Goal: Information Seeking & Learning: Check status

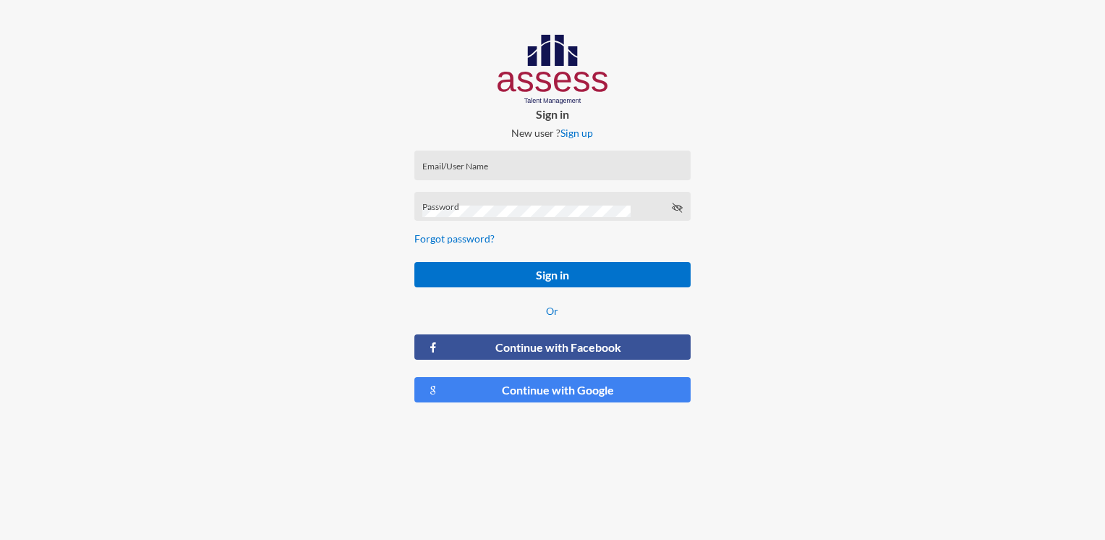
drag, startPoint x: 0, startPoint y: 0, endPoint x: 479, endPoint y: 155, distance: 503.2
click at [479, 155] on div "Email/User Name" at bounding box center [552, 165] width 276 height 30
click at [476, 166] on input "Email/User Name" at bounding box center [552, 170] width 260 height 12
click at [484, 184] on form "Email/User Name Email/UserName is required Password Forgot password? Sign in Or…" at bounding box center [552, 277] width 299 height 276
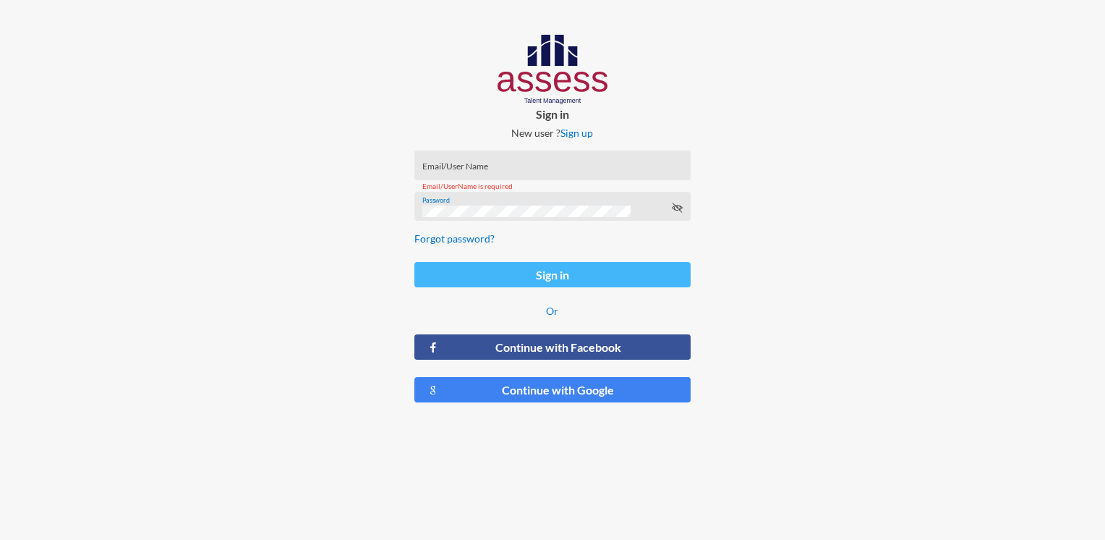
click at [514, 273] on button "Sign in" at bounding box center [552, 274] width 276 height 25
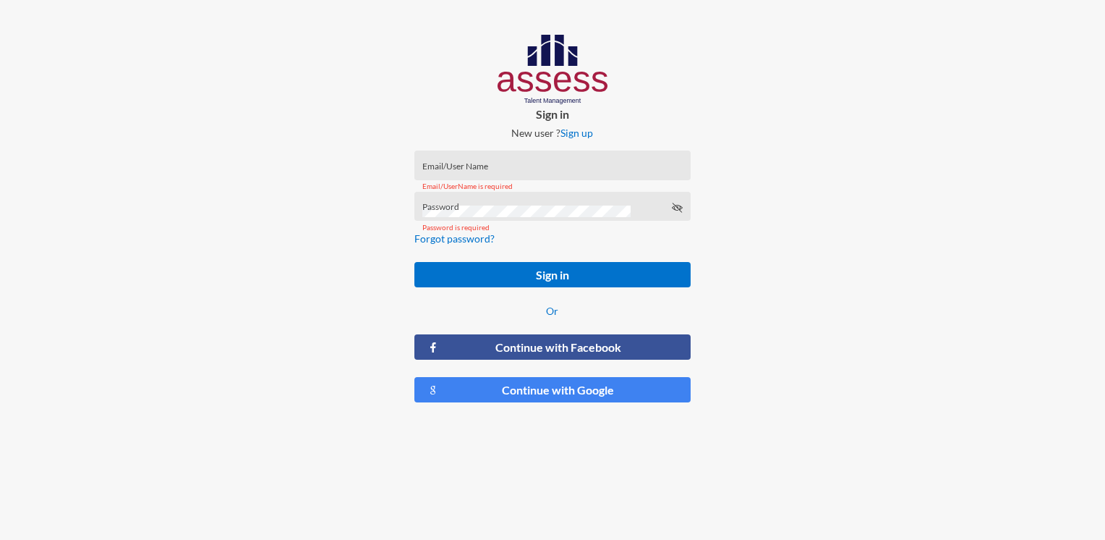
drag, startPoint x: 491, startPoint y: 281, endPoint x: 359, endPoint y: 336, distance: 142.7
click at [490, 281] on button "Sign in" at bounding box center [552, 274] width 276 height 25
click at [562, 157] on div "Email/User Name" at bounding box center [552, 165] width 276 height 30
paste input "MoaazHany-RME"
type input "MoaazHany-RME"
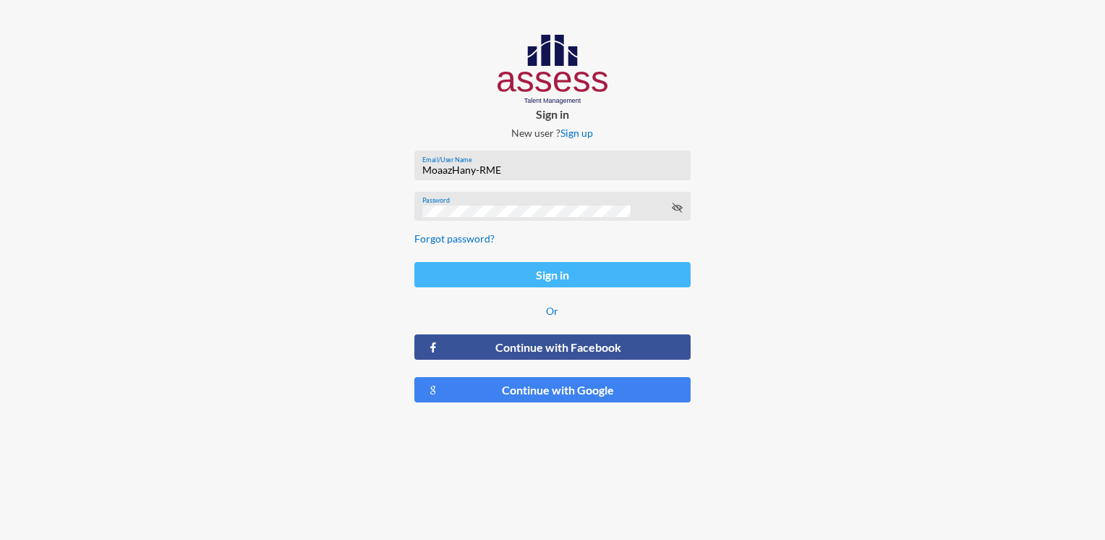
click at [558, 279] on button "Sign in" at bounding box center [552, 274] width 276 height 25
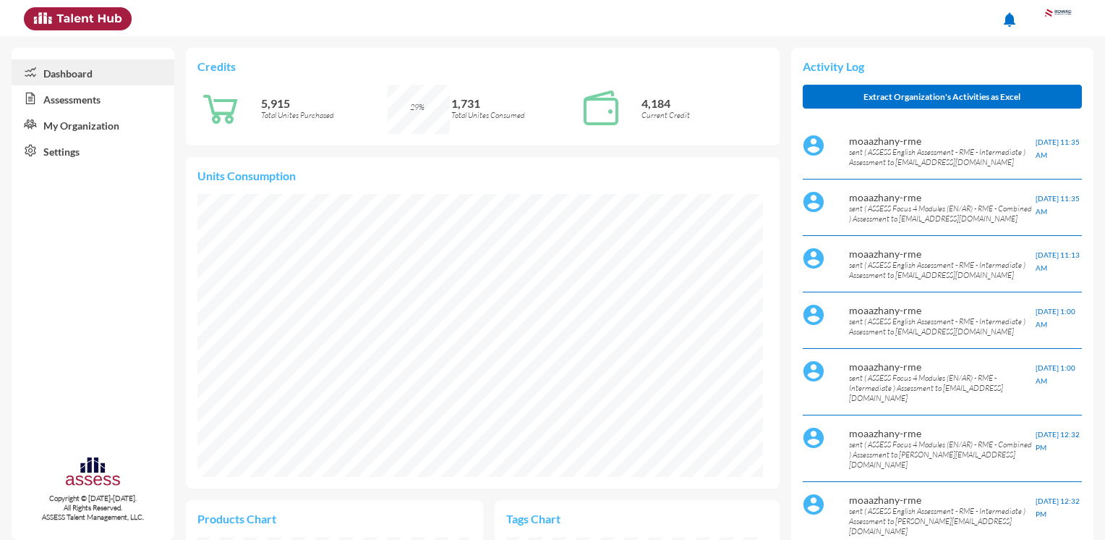
click at [75, 101] on link "Assessments" at bounding box center [93, 98] width 163 height 26
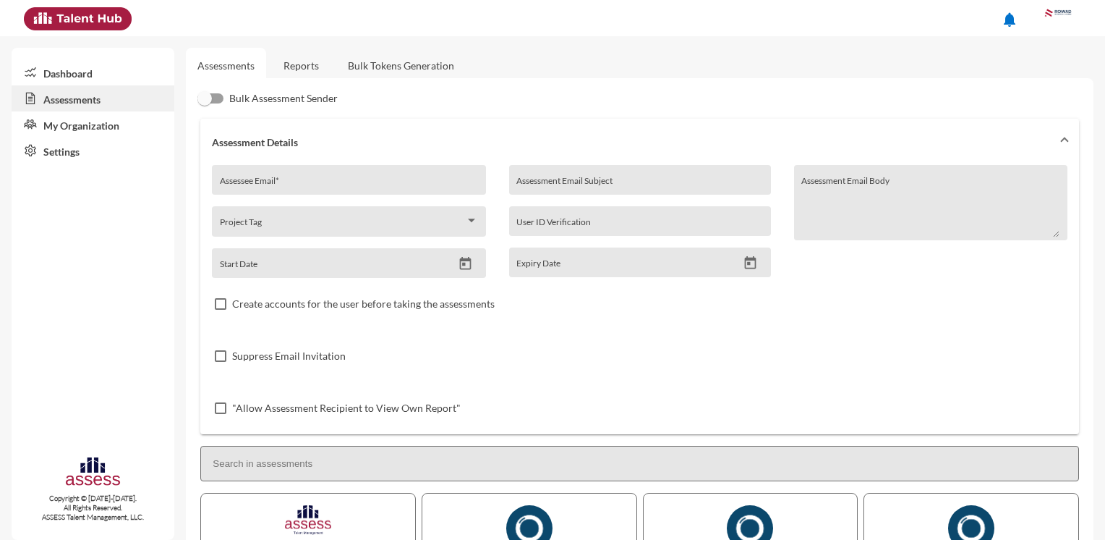
click at [297, 65] on link "Reports" at bounding box center [301, 65] width 59 height 35
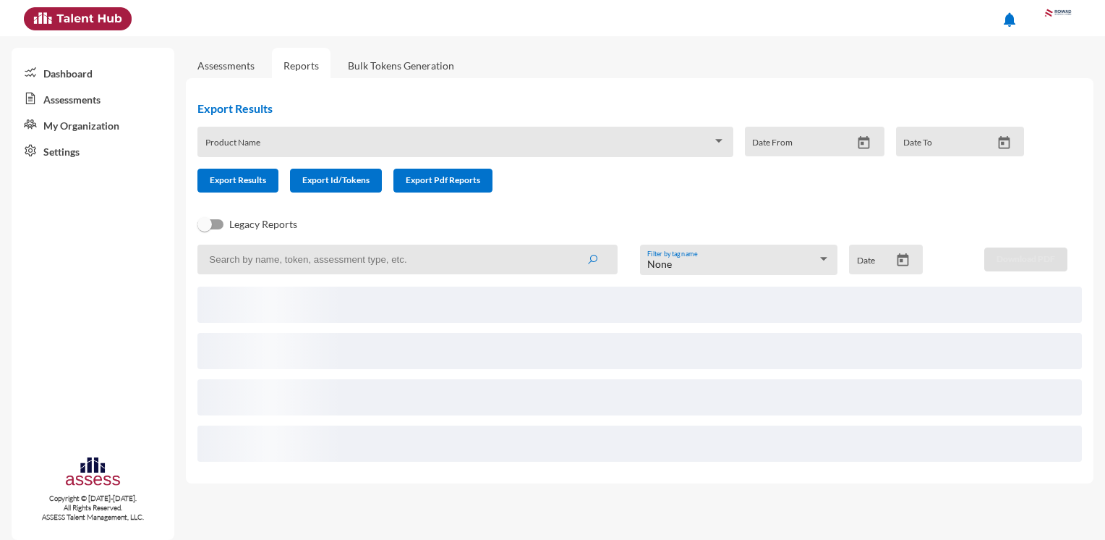
click at [324, 250] on input at bounding box center [407, 259] width 420 height 30
paste input "RME95017"
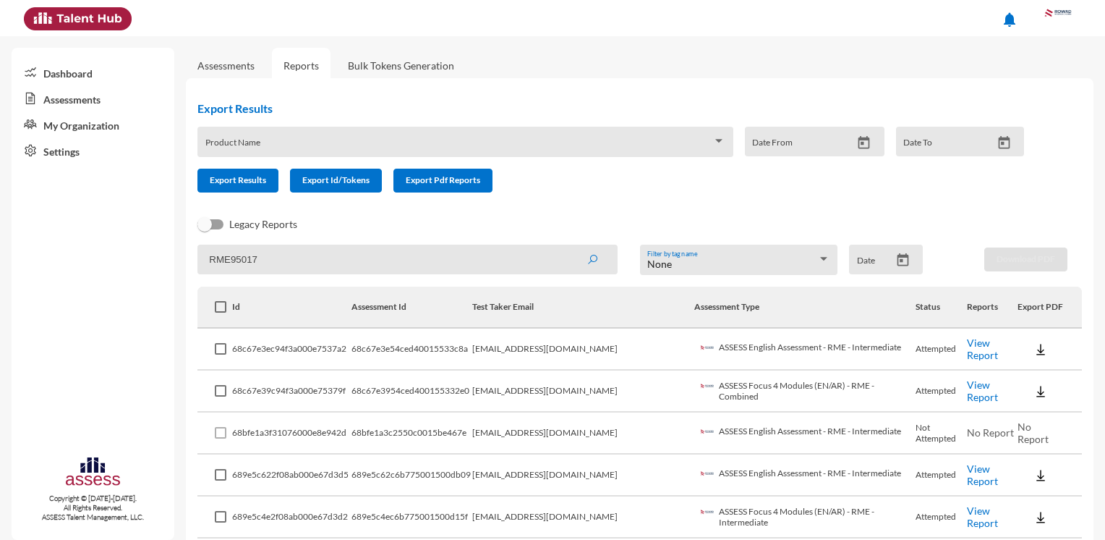
drag, startPoint x: 208, startPoint y: 260, endPoint x: 131, endPoint y: 259, distance: 77.4
click at [131, 259] on mat-sidenav-container "Dashboard Assessments My Organization Settings Copyright © 2015-2024. All Right…" at bounding box center [552, 287] width 1105 height 503
paste input "Mohamed Hassan Ali Abd El Hamid Ibrahim"
type input "Mohamed Hassan Ali Abd El Hamid Ibrahim"
click at [589, 259] on icon "submit" at bounding box center [593, 260] width 12 height 12
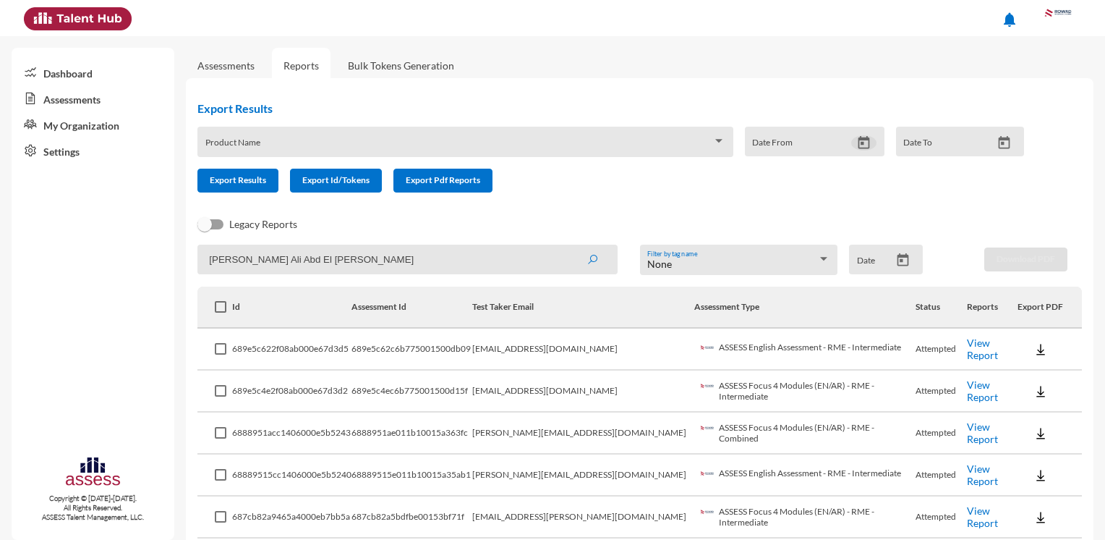
click at [859, 142] on icon "Open calendar" at bounding box center [865, 141] width 12 height 13
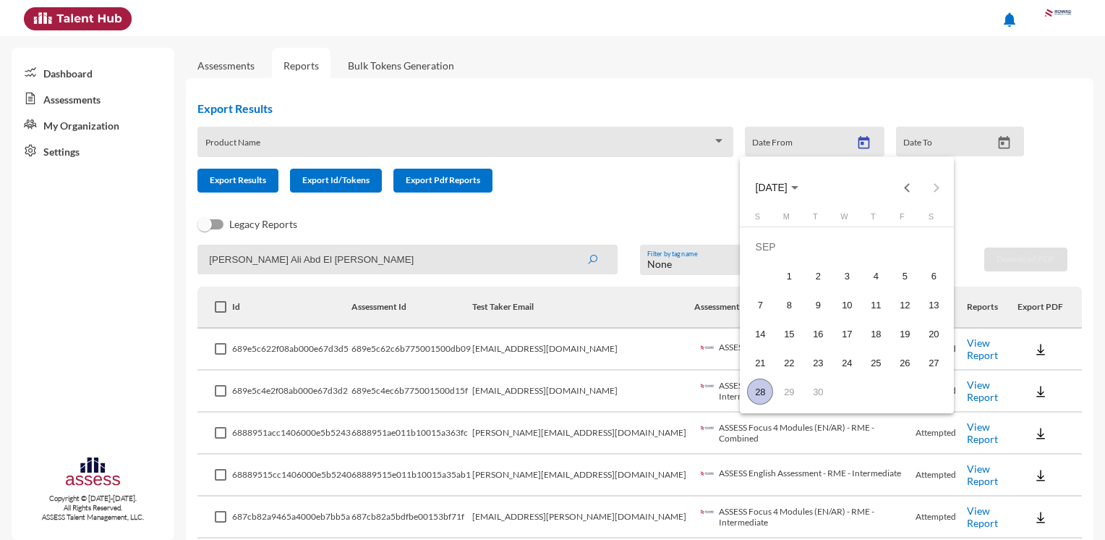
click at [557, 208] on div at bounding box center [552, 270] width 1105 height 540
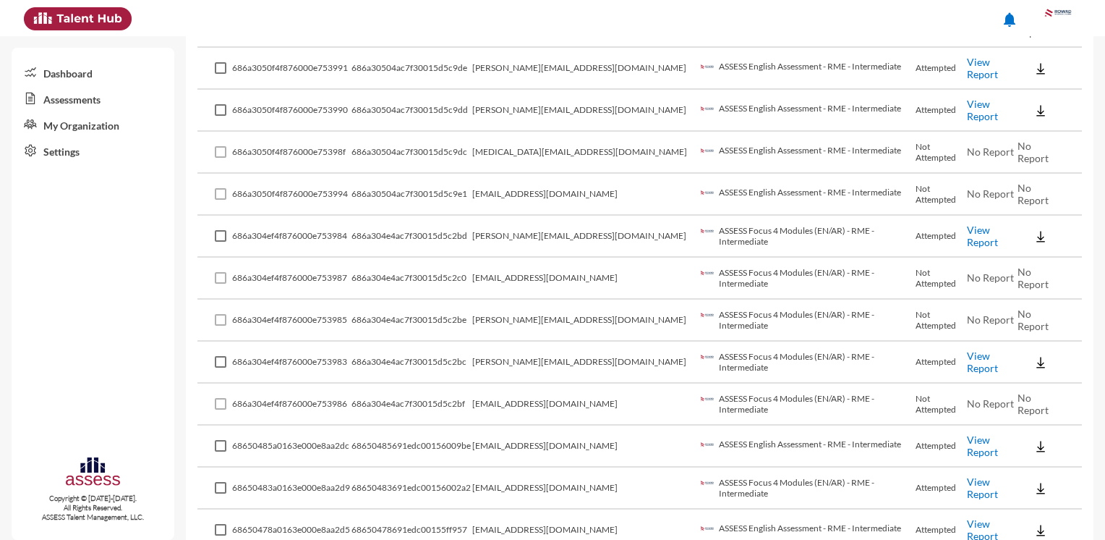
scroll to position [1157, 0]
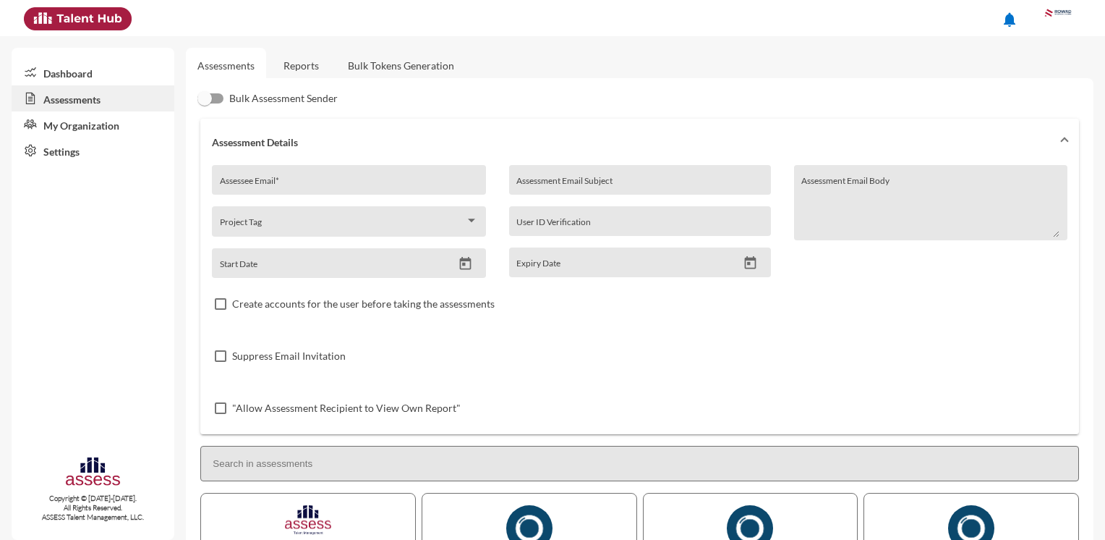
click at [305, 59] on link "Reports" at bounding box center [301, 65] width 59 height 35
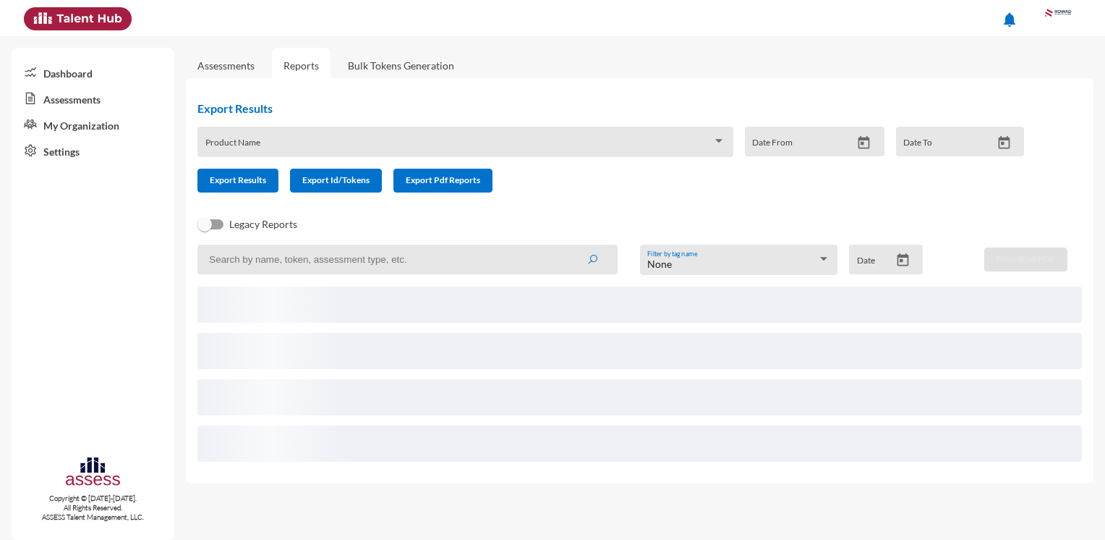
click at [354, 265] on input at bounding box center [407, 259] width 420 height 30
paste input "Mohamed1hassan2elgaweny3@gmail.com"
type input "Mohamed1hassan2elgaweny3@gmail.com"
click at [593, 263] on icon "submit" at bounding box center [593, 260] width 12 height 12
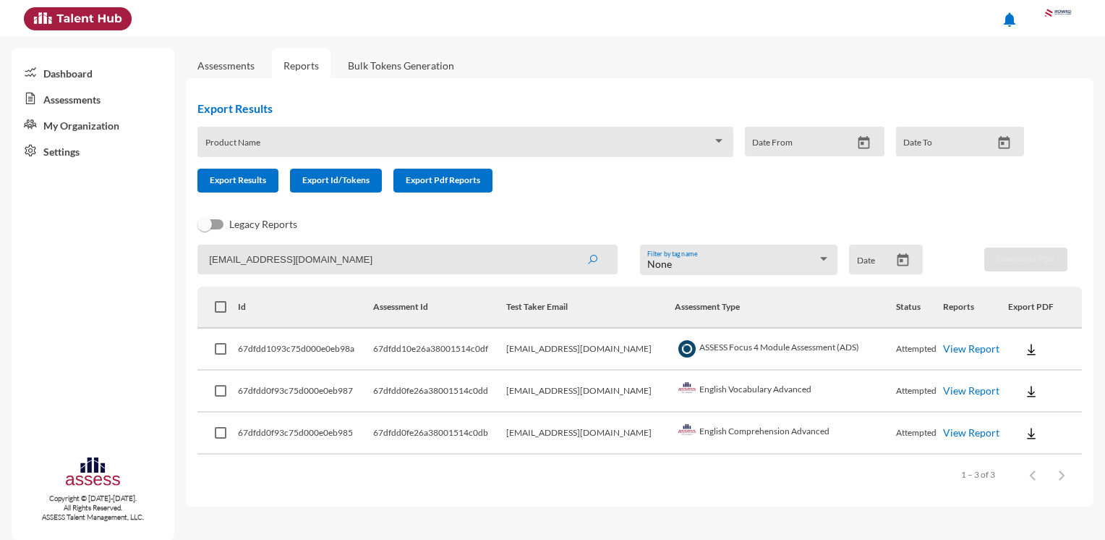
click at [983, 354] on link "View Report" at bounding box center [971, 348] width 56 height 12
click at [975, 394] on link "View Report" at bounding box center [971, 390] width 56 height 12
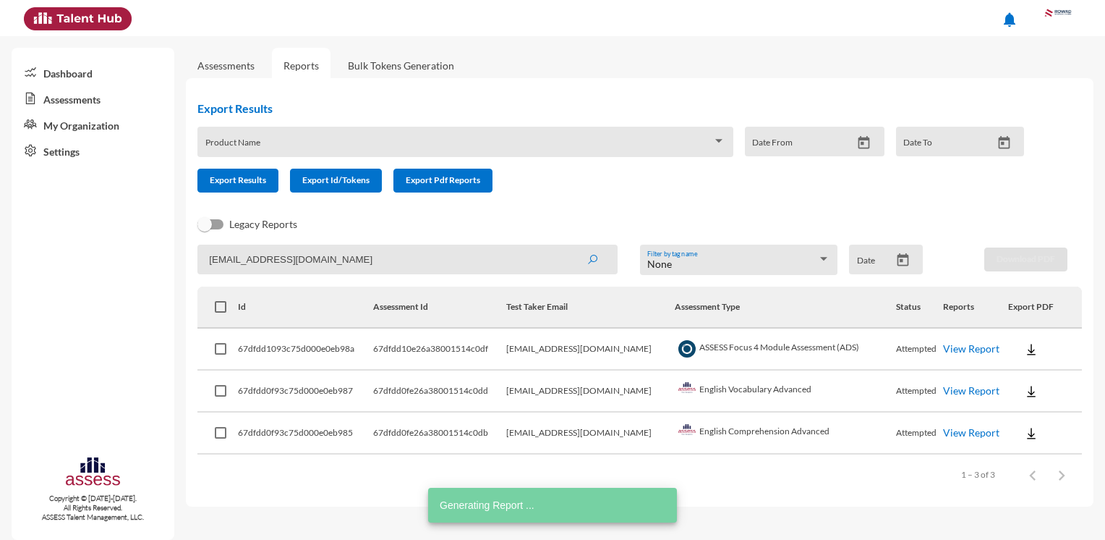
click at [963, 430] on link "View Report" at bounding box center [971, 432] width 56 height 12
click at [958, 393] on link "View Report" at bounding box center [971, 390] width 56 height 12
click at [974, 349] on link "View Report" at bounding box center [971, 348] width 56 height 12
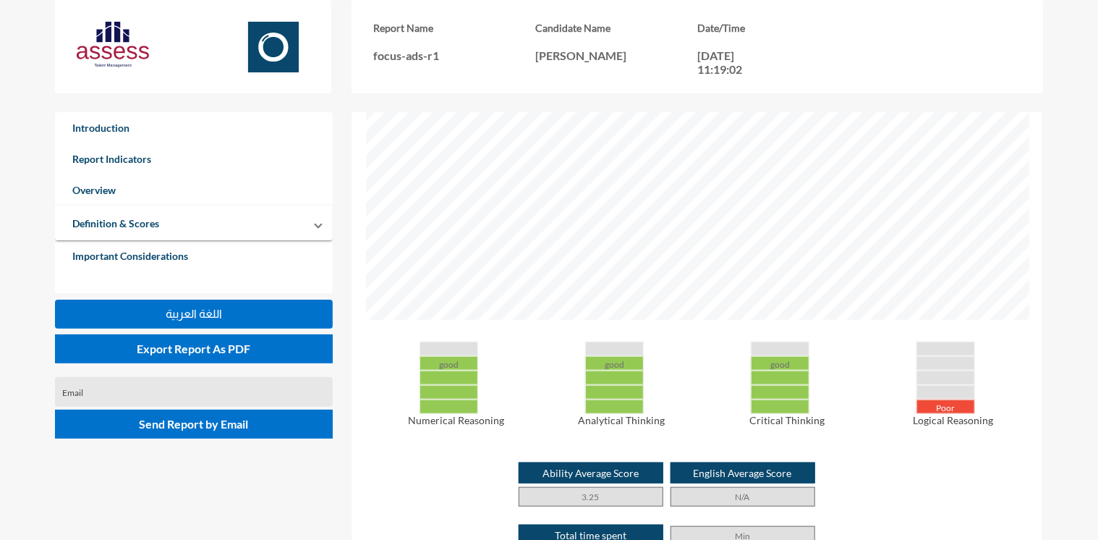
scroll to position [579, 0]
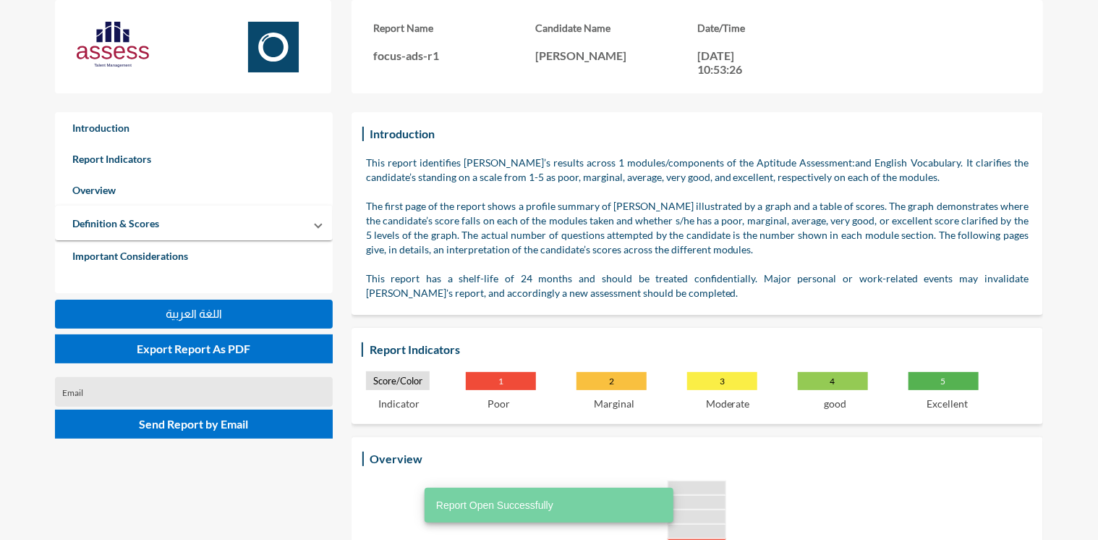
scroll to position [289, 0]
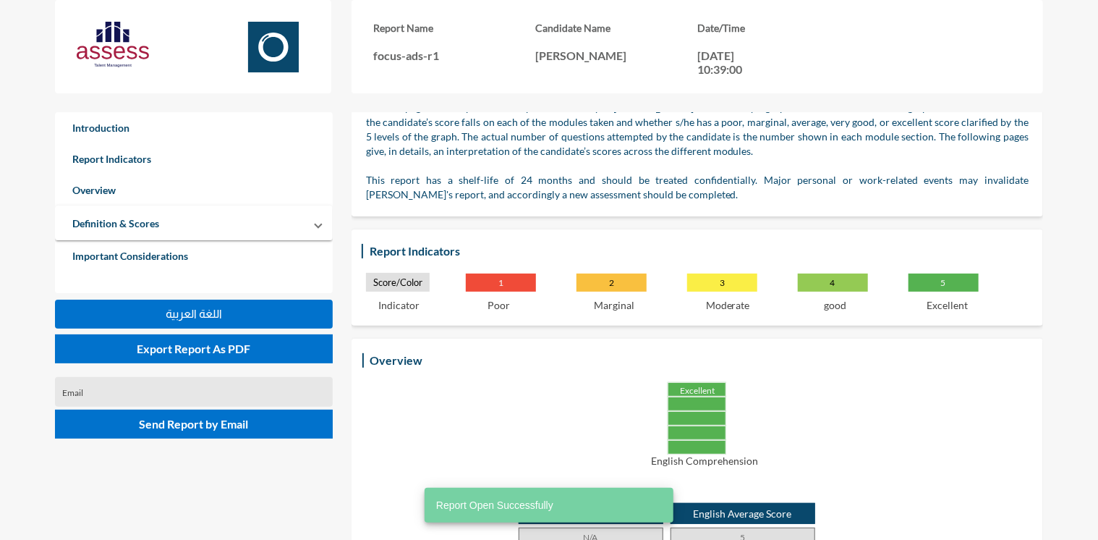
scroll to position [289, 0]
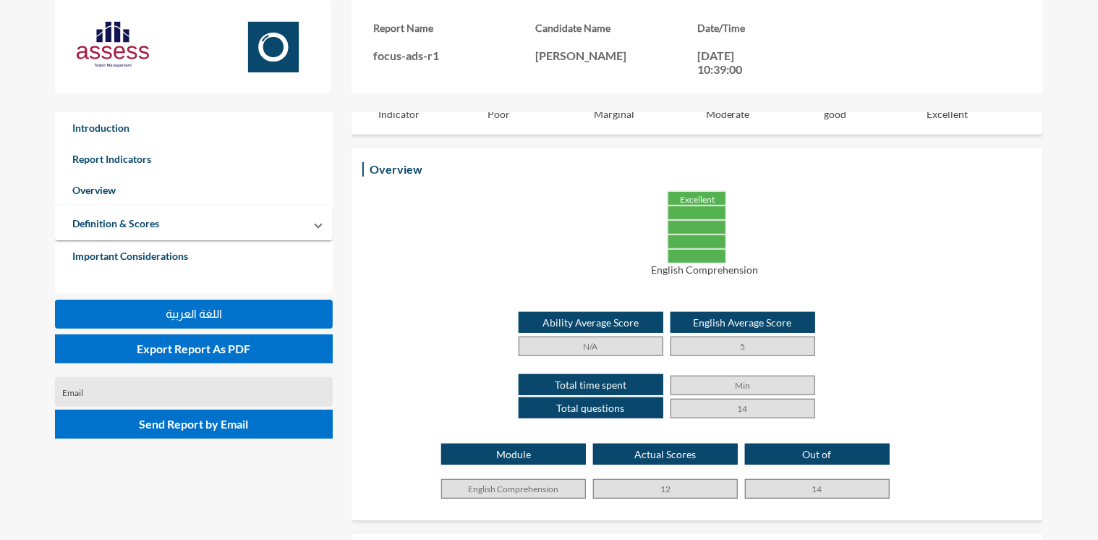
click at [950, 245] on div "Excellent English Comprehension" at bounding box center [697, 233] width 663 height 85
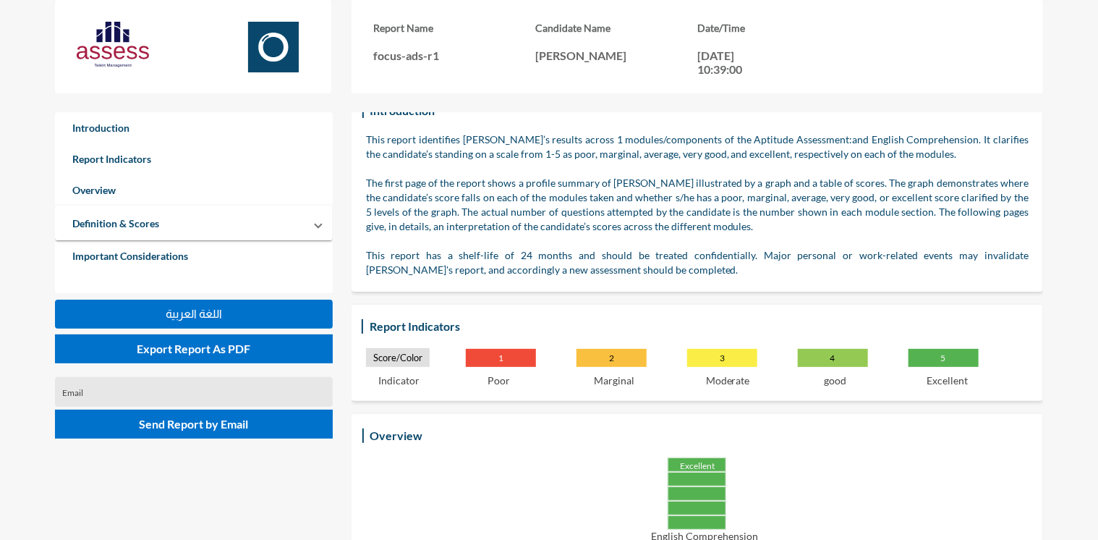
scroll to position [0, 0]
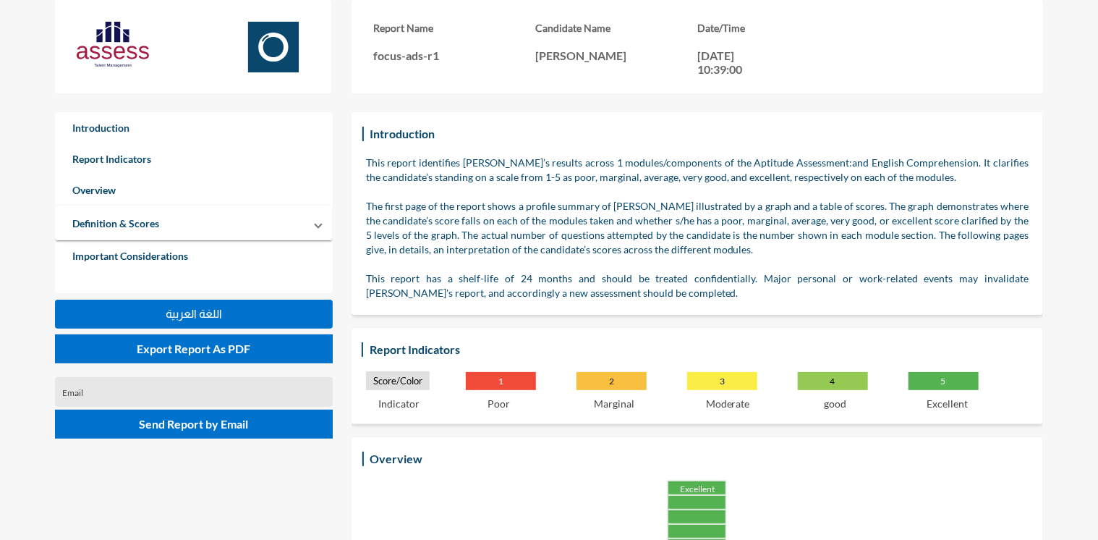
drag, startPoint x: 574, startPoint y: 66, endPoint x: 464, endPoint y: 67, distance: 109.9
click at [464, 67] on div "Report Name focus-ads-r1 Candidate Name [PERSON_NAME] Date/Time [DATE] 10:39:00" at bounding box center [697, 49] width 648 height 54
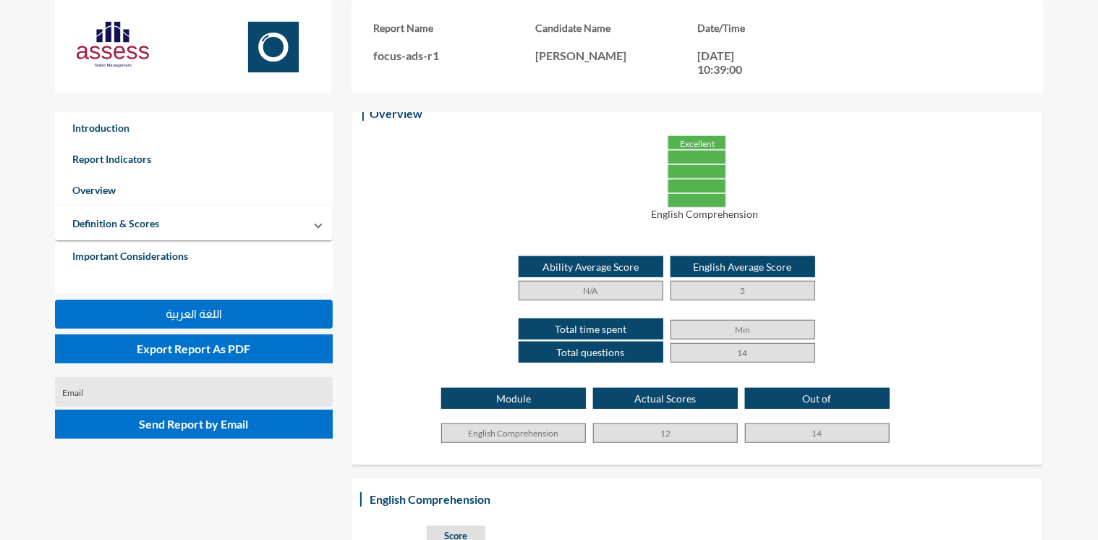
scroll to position [434, 0]
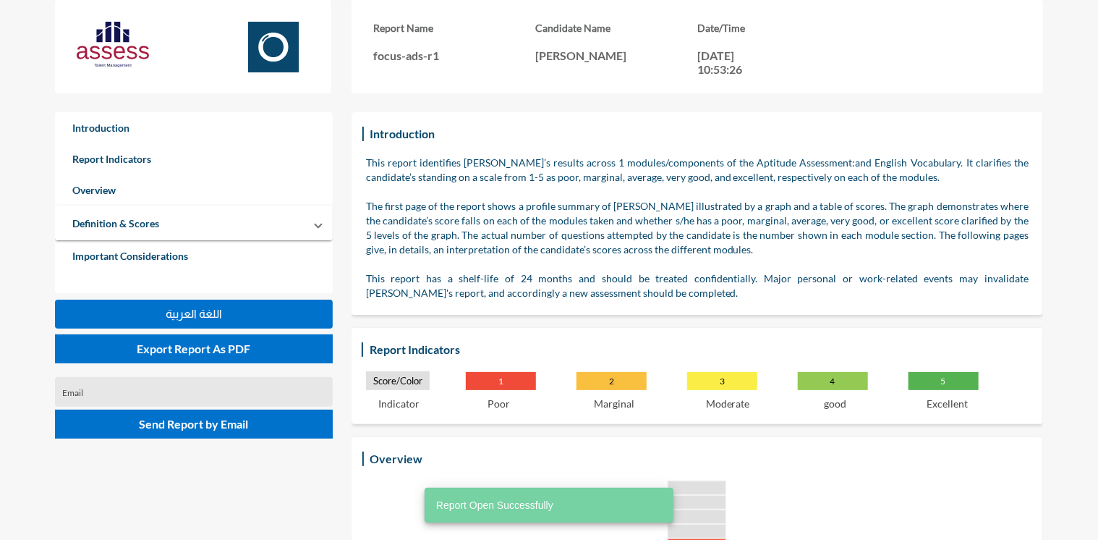
scroll to position [289, 0]
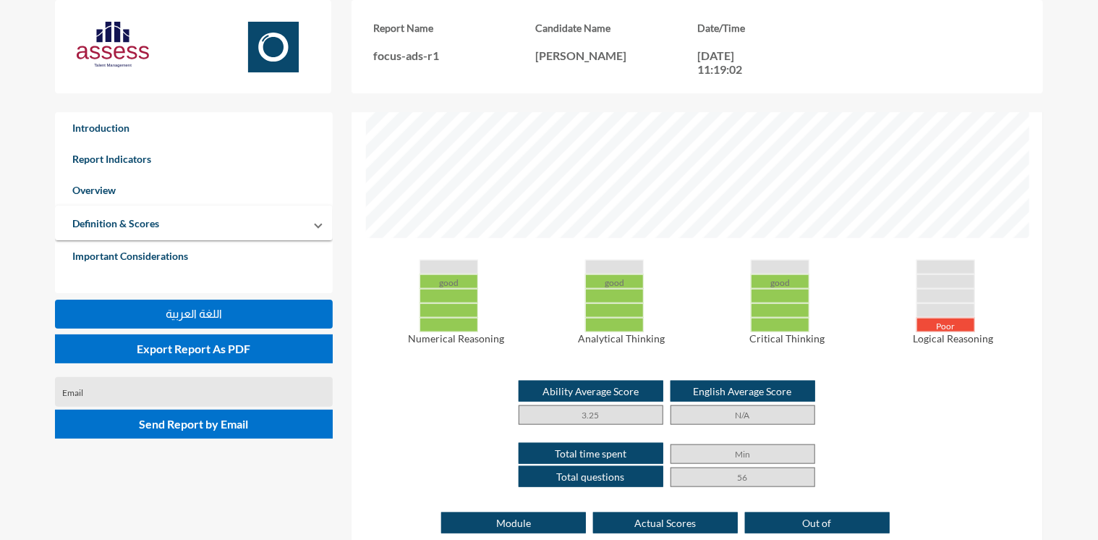
scroll to position [579, 0]
